Goal: Task Accomplishment & Management: Manage account settings

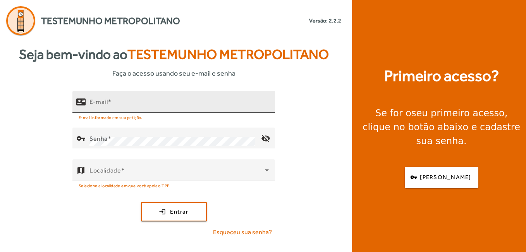
click at [127, 105] on input "E-mail" at bounding box center [178, 104] width 179 height 9
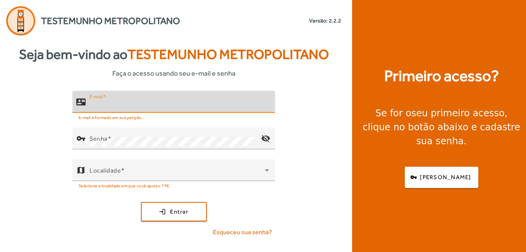
paste input "**********"
type input "**********"
